Goal: Transaction & Acquisition: Download file/media

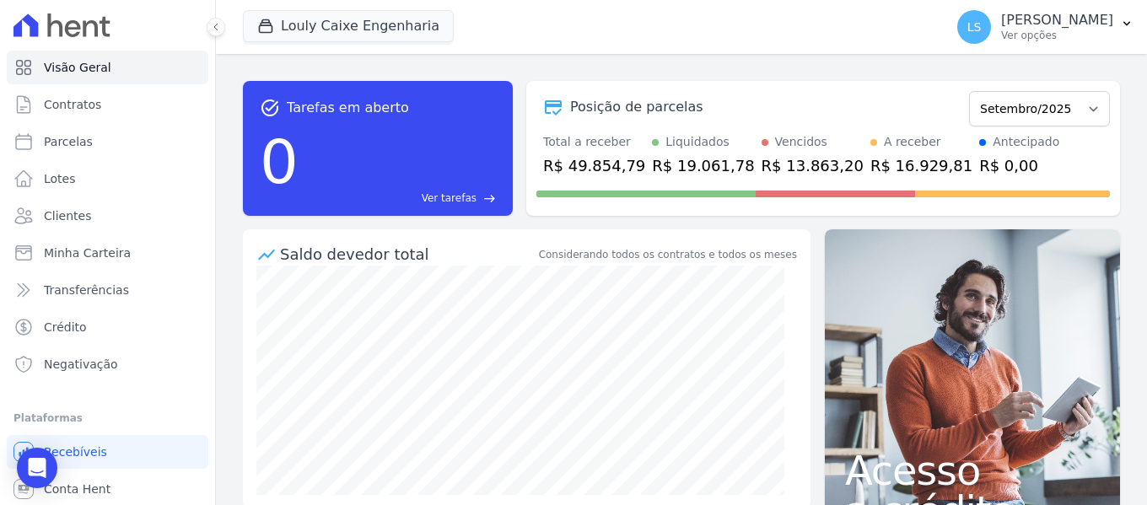
click at [1077, 110] on select "Setembro/2024 Outubro/2024 Novembro/2024 Dezembro/2024 Janeiro/2025 Fevereiro/2…" at bounding box center [1039, 108] width 141 height 35
click at [1069, 111] on select "Setembro/2024 Outubro/2024 Novembro/2024 Dezembro/2024 Janeiro/2025 Fevereiro/2…" at bounding box center [1039, 108] width 141 height 35
click at [1040, 34] on p "Ver opções" at bounding box center [1057, 35] width 112 height 13
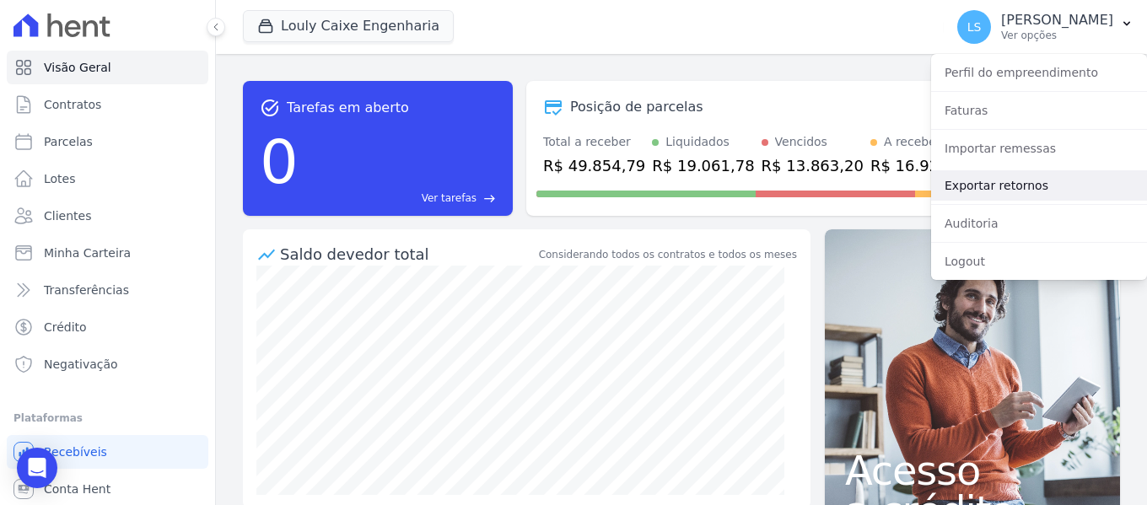
click at [1004, 188] on link "Exportar retornos" at bounding box center [1039, 185] width 216 height 30
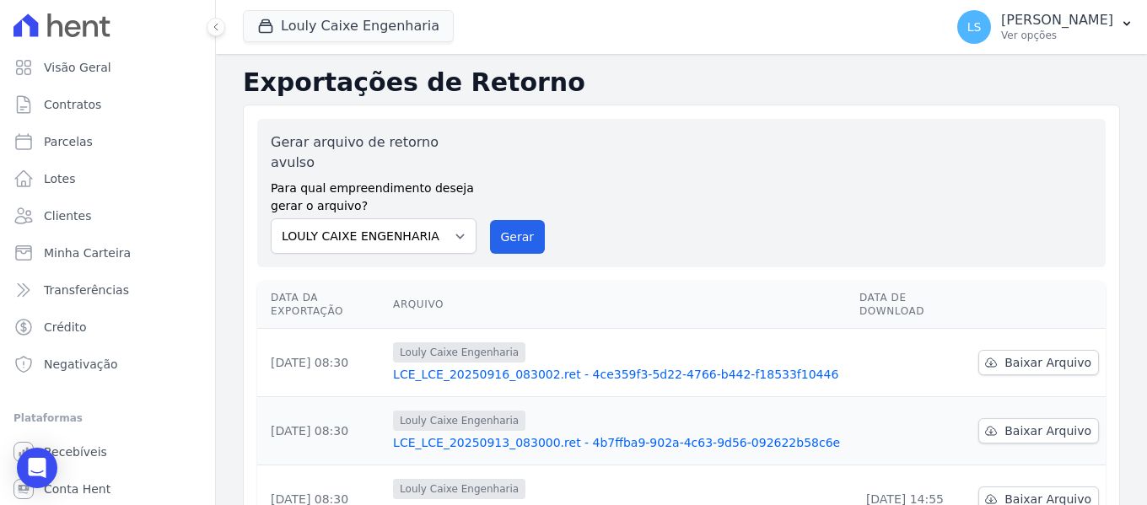
scroll to position [84, 0]
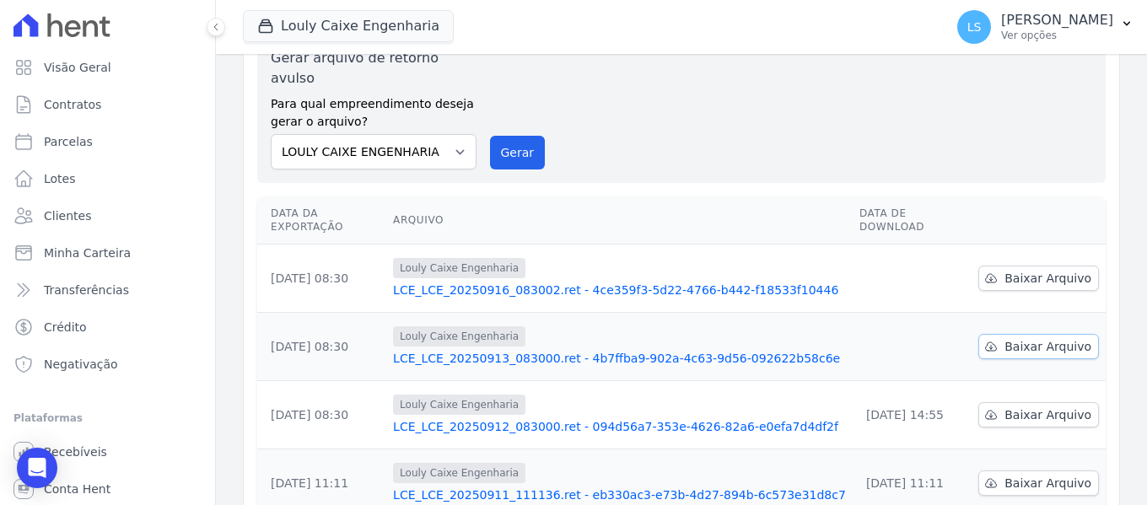
click at [1035, 338] on span "Baixar Arquivo" at bounding box center [1047, 346] width 87 height 17
click at [653, 350] on link "LCE_LCE_20250913_083000.ret - 4b7ffba9-902a-4c63-9d56-092622b58c6e" at bounding box center [619, 358] width 453 height 17
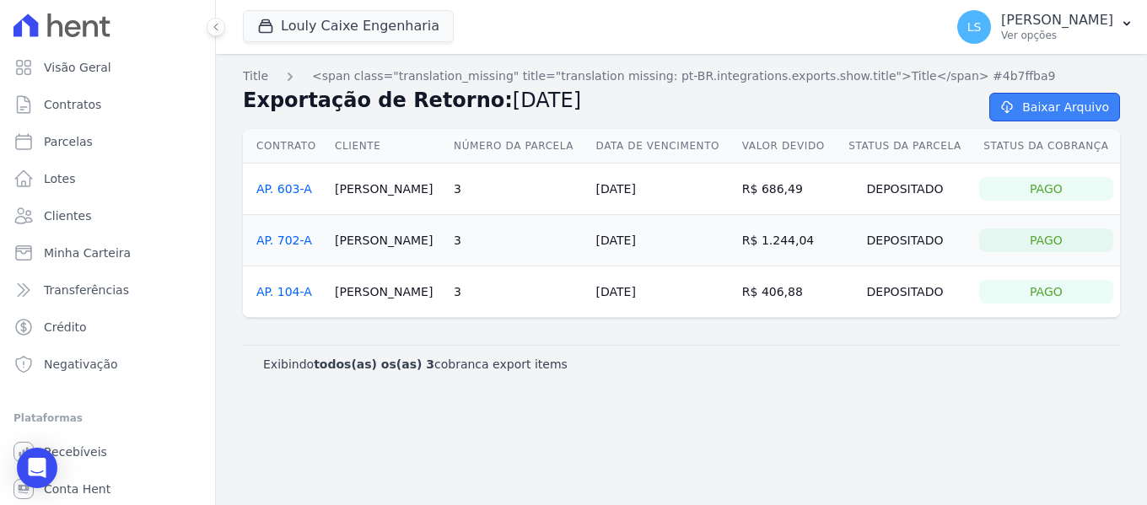
click at [1027, 119] on link "Baixar Arquivo" at bounding box center [1054, 107] width 131 height 29
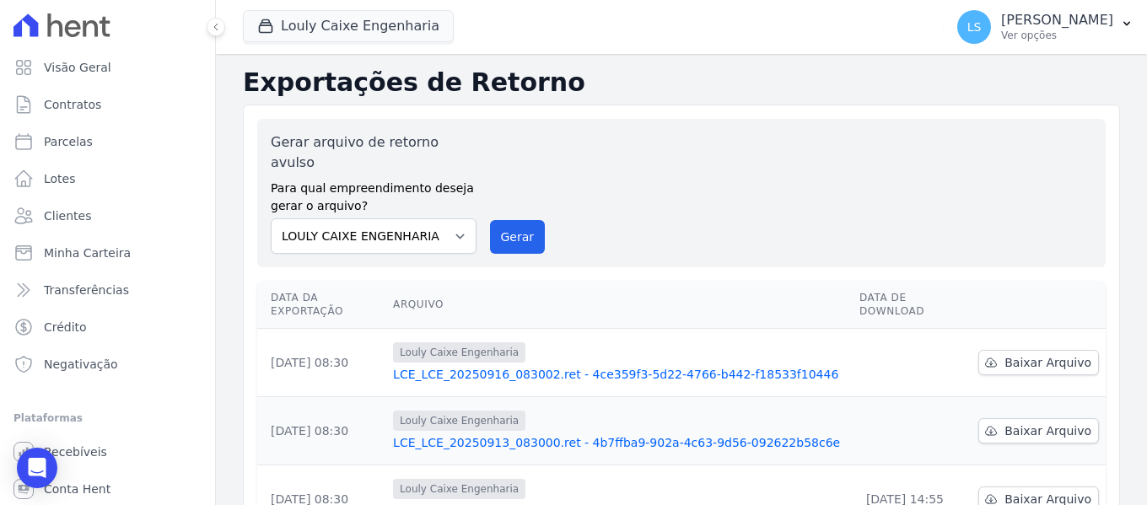
click at [715, 366] on link "LCE_LCE_20250916_083002.ret - 4ce359f3-5d22-4766-b442-f18533f10446" at bounding box center [619, 374] width 453 height 17
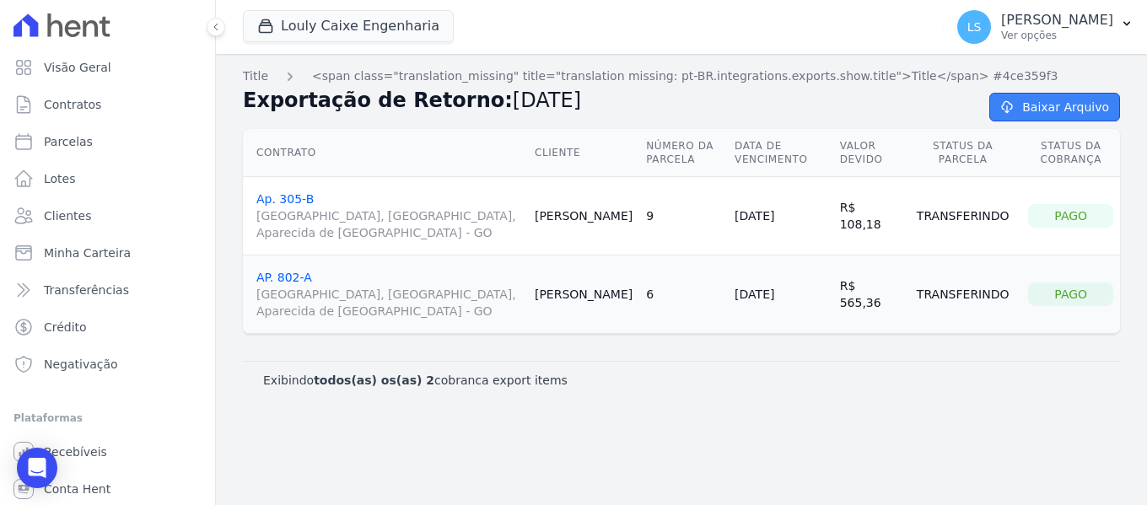
click at [1053, 97] on link "Baixar Arquivo" at bounding box center [1054, 107] width 131 height 29
click at [1077, 28] on p "[PERSON_NAME]" at bounding box center [1057, 20] width 112 height 17
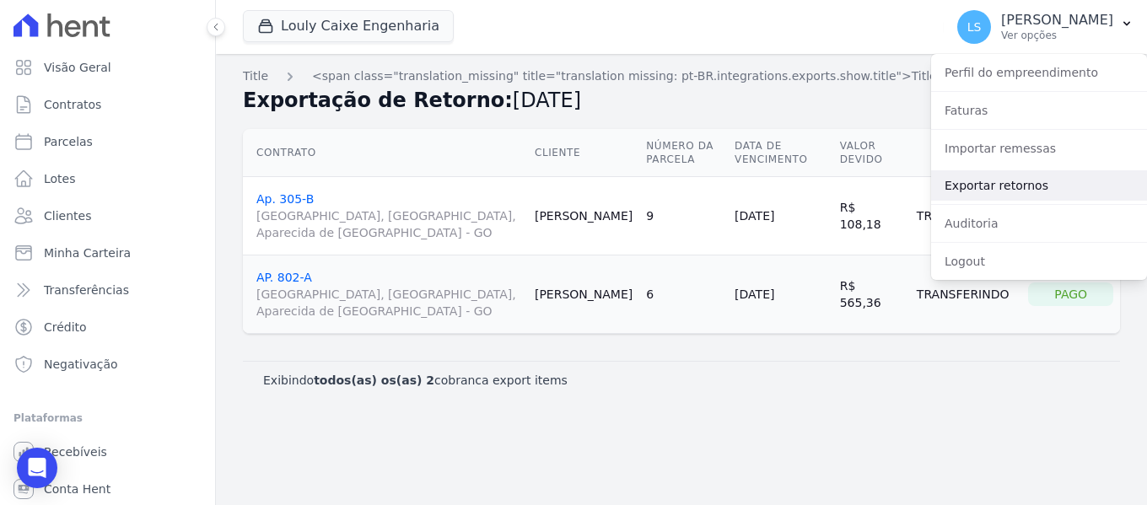
click at [1026, 186] on link "Exportar retornos" at bounding box center [1039, 185] width 216 height 30
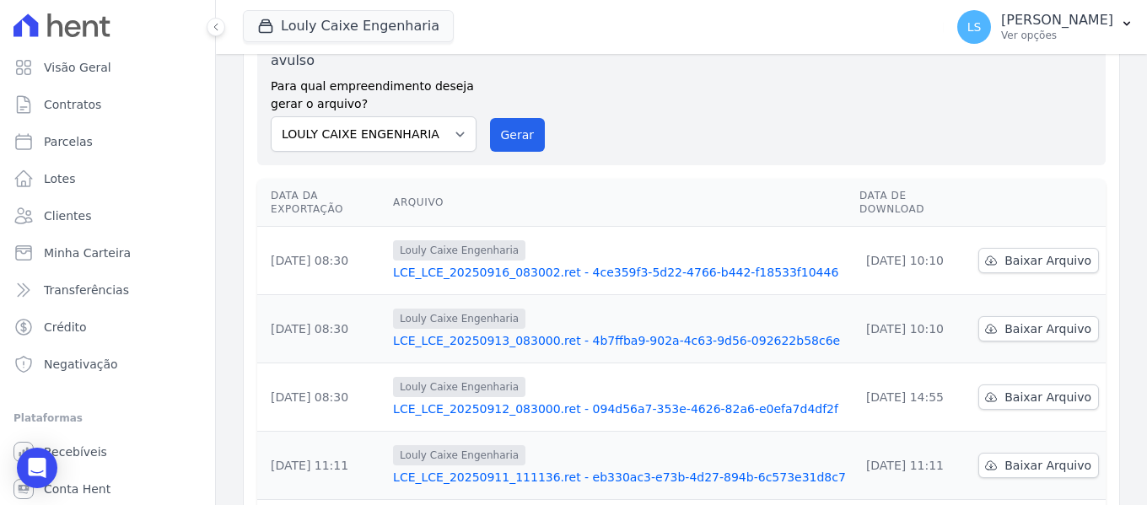
scroll to position [84, 0]
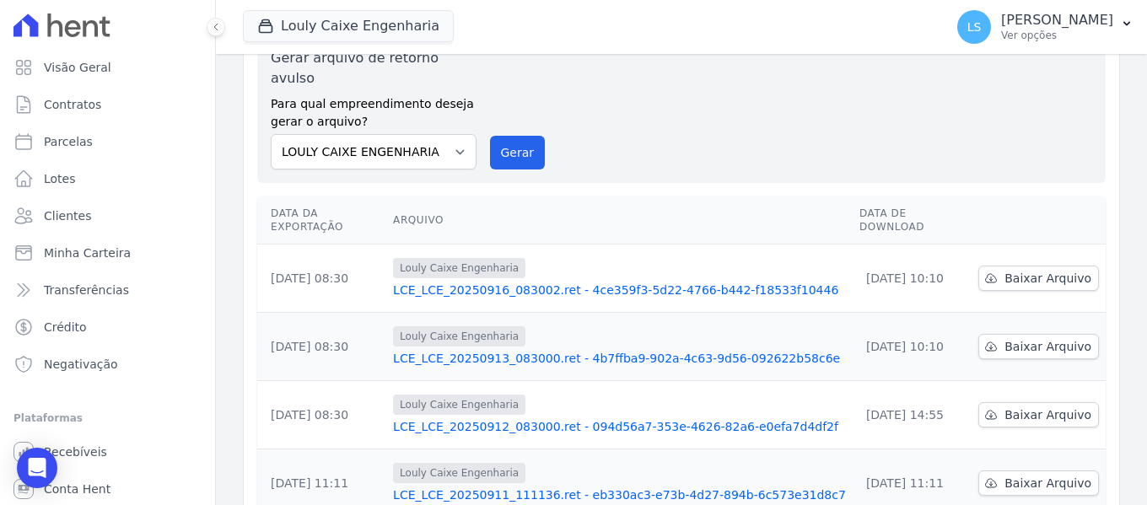
click at [579, 282] on link "LCE_LCE_20250916_083002.ret - 4ce359f3-5d22-4766-b442-f18533f10446" at bounding box center [619, 290] width 453 height 17
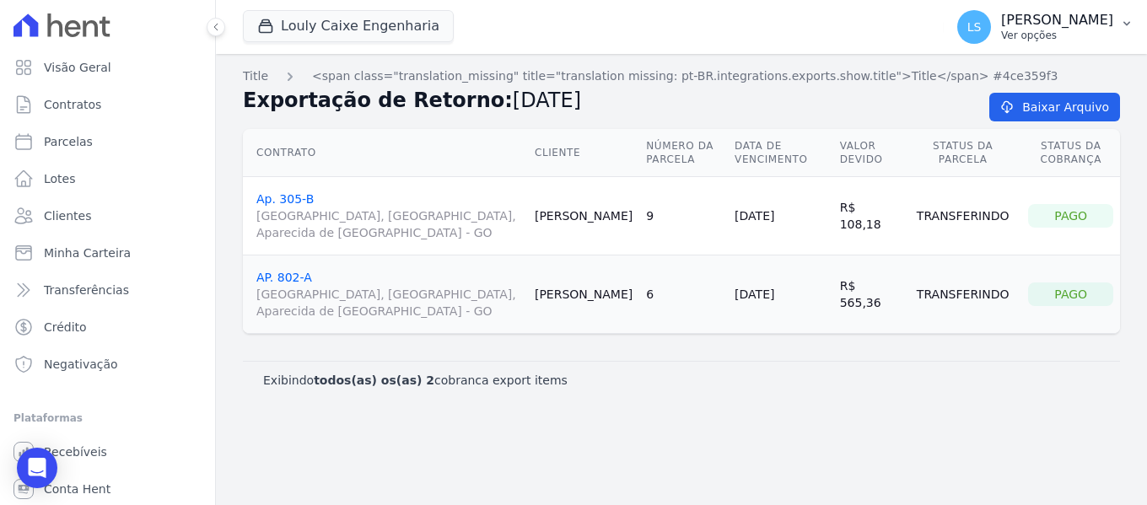
click at [1001, 29] on p "Ver opções" at bounding box center [1057, 35] width 112 height 13
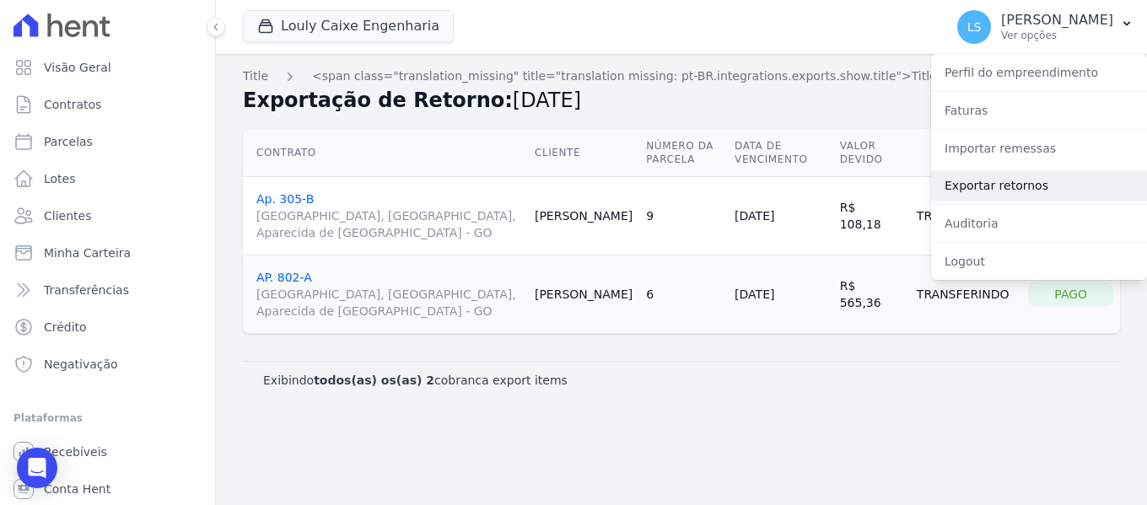
click at [1013, 180] on link "Exportar retornos" at bounding box center [1039, 185] width 216 height 30
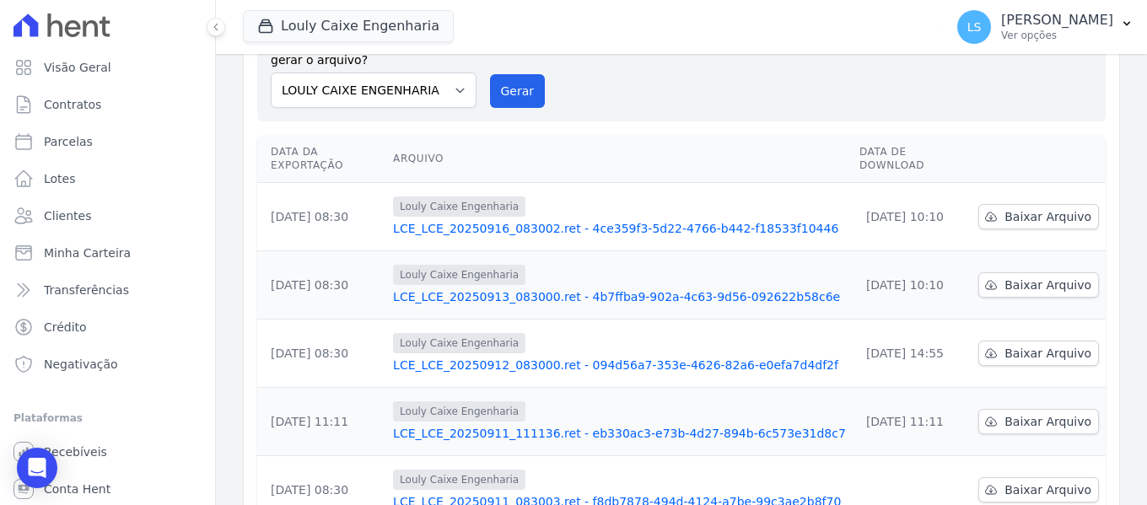
scroll to position [169, 0]
